Goal: Find specific page/section: Find specific page/section

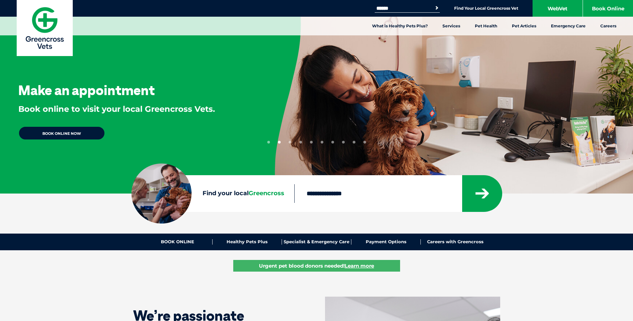
click at [336, 204] on div at bounding box center [398, 193] width 208 height 37
click at [344, 194] on input "Find your local Greencross" at bounding box center [378, 193] width 168 height 19
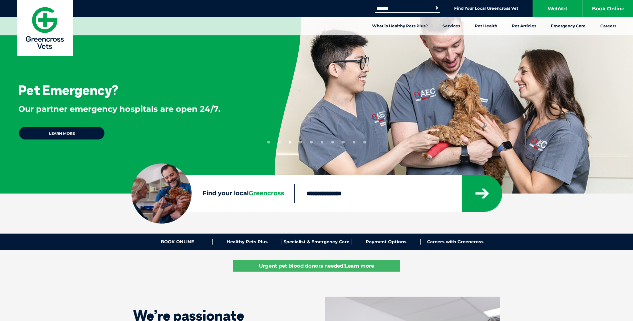
type input "****"
click at [473, 201] on button "submit" at bounding box center [482, 193] width 40 height 37
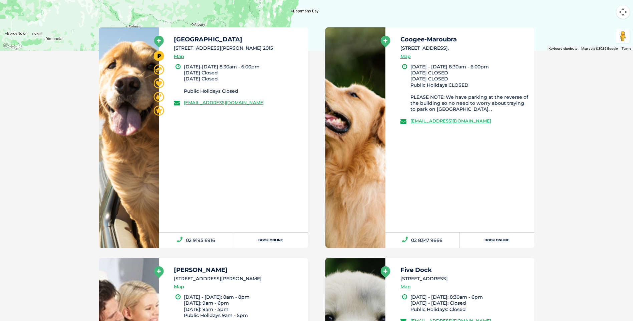
scroll to position [267, 0]
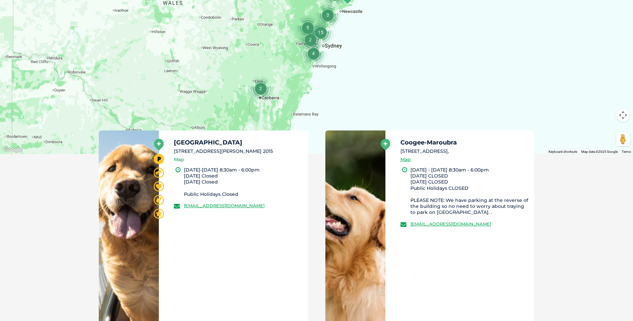
click at [178, 162] on link "Map" at bounding box center [179, 160] width 10 height 8
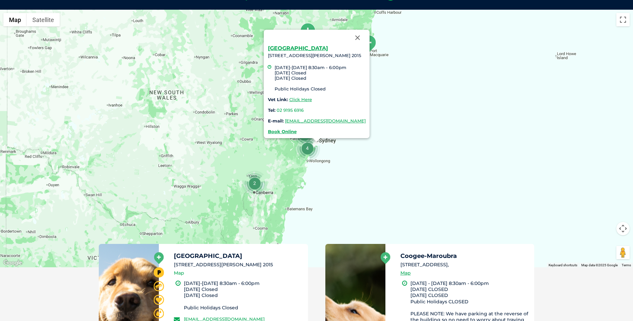
scroll to position [153, 0]
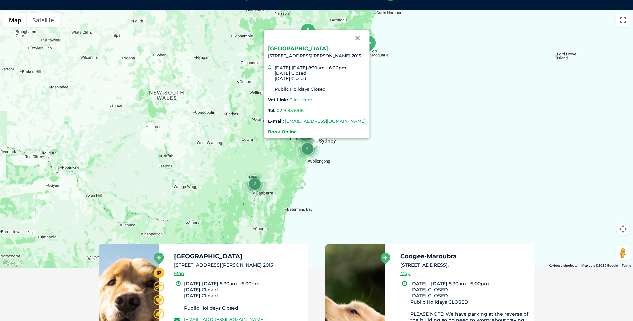
click at [289, 101] on link "Click Here" at bounding box center [300, 99] width 23 height 5
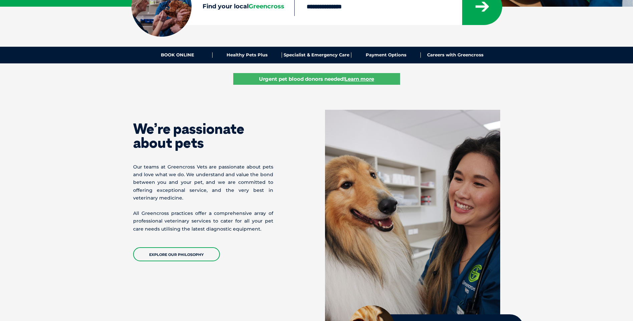
scroll to position [83, 0]
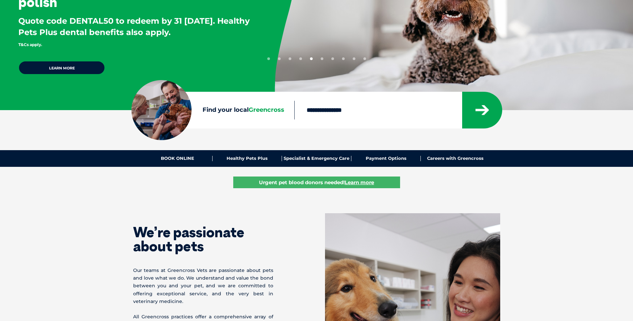
click at [371, 116] on input "Find your local Greencross" at bounding box center [378, 110] width 168 height 19
type input "****"
click at [485, 110] on icon "submit" at bounding box center [482, 110] width 13 height 10
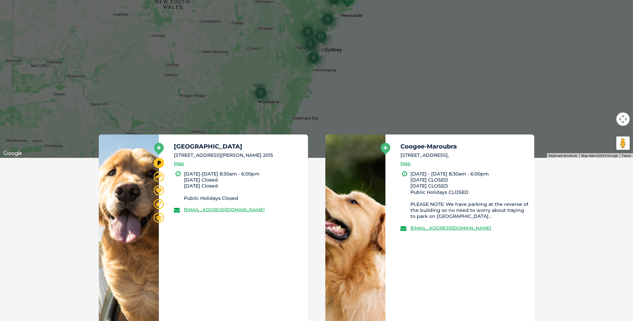
scroll to position [270, 0]
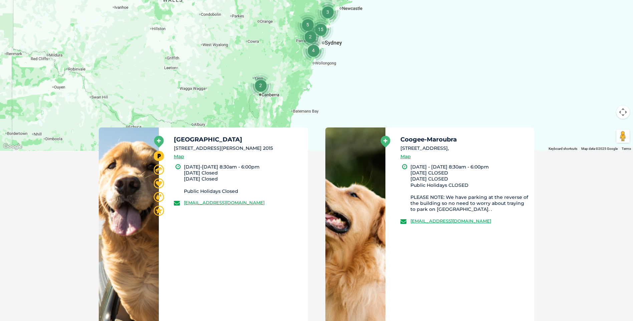
click at [158, 144] on icon at bounding box center [159, 142] width 10 height 12
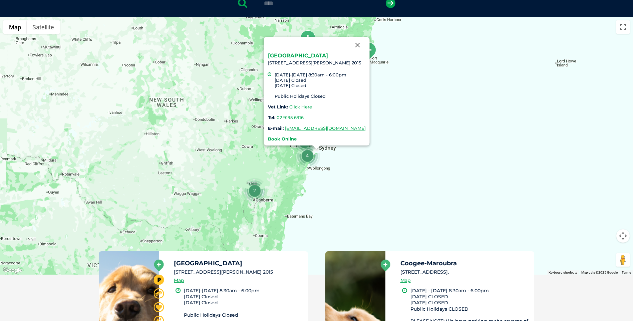
scroll to position [145, 0]
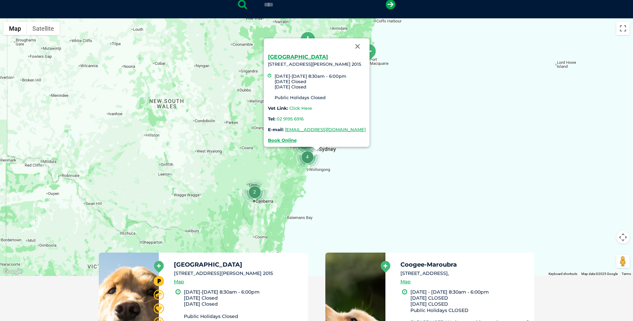
click at [293, 109] on link "Click Here" at bounding box center [300, 107] width 23 height 5
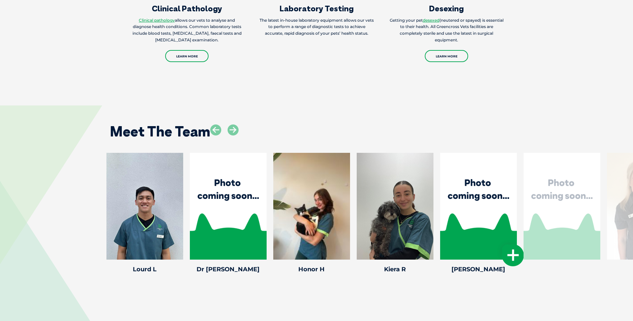
scroll to position [909, 0]
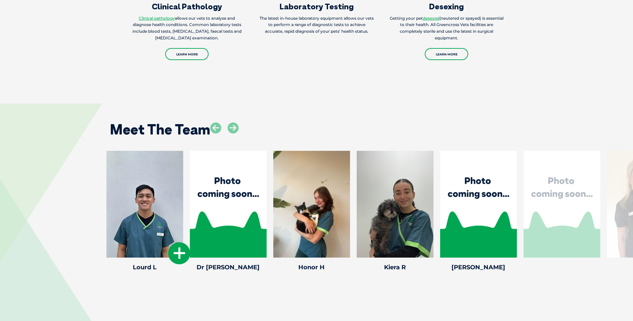
click at [183, 242] on icon at bounding box center [179, 253] width 22 height 22
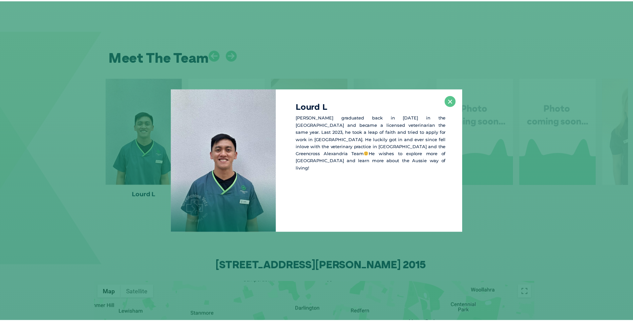
scroll to position [986, 0]
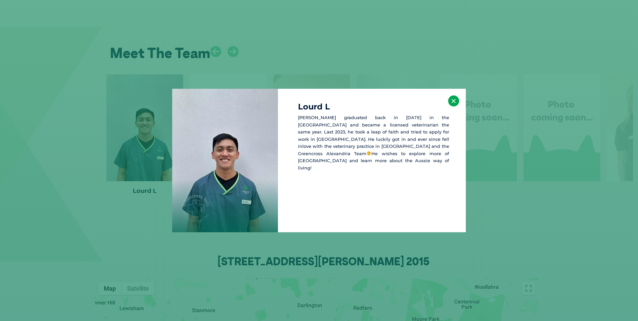
click at [456, 104] on button "×" at bounding box center [453, 100] width 11 height 11
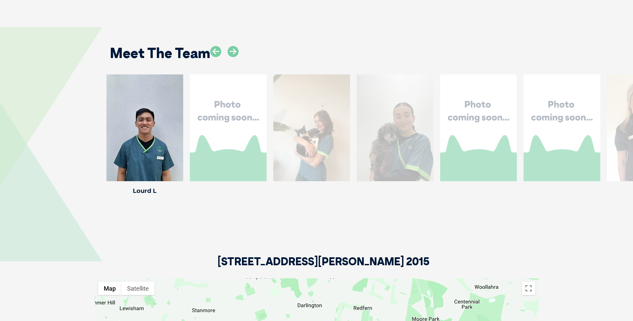
click at [308, 227] on div "[STREET_ADDRESS][PERSON_NAME] 2015" at bounding box center [317, 237] width 444 height 81
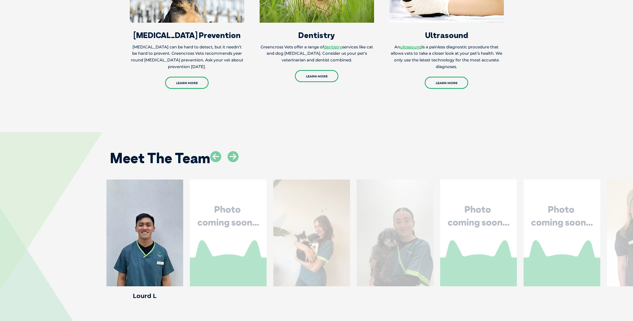
scroll to position [869, 0]
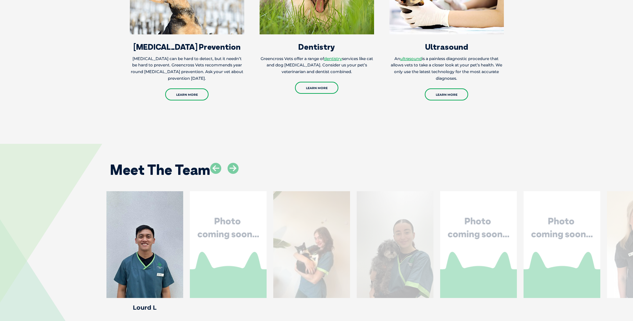
click at [221, 220] on div at bounding box center [228, 244] width 77 height 107
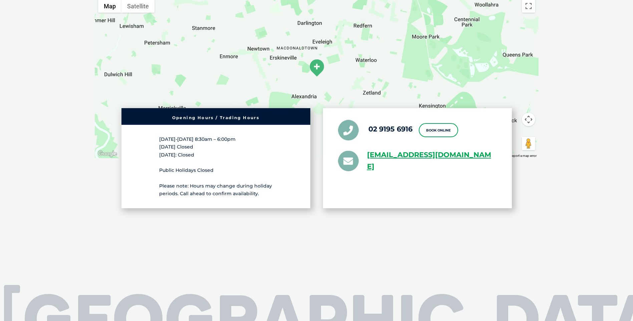
scroll to position [1270, 0]
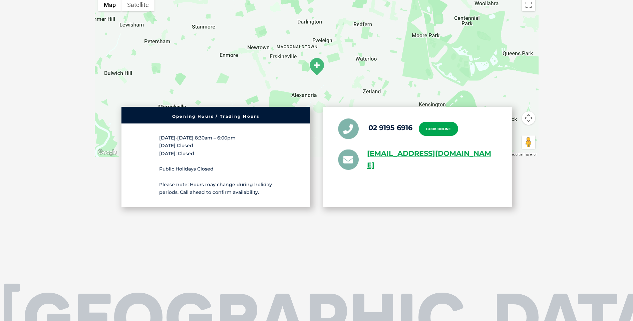
click at [442, 122] on link "Book Online" at bounding box center [438, 129] width 39 height 14
